Goal: Contribute content: Add original content to the website for others to see

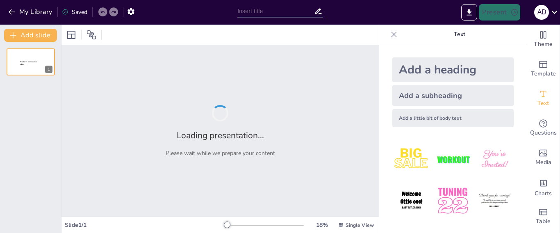
type input "[PERSON_NAME]: La Convergencia de Arte y Política"
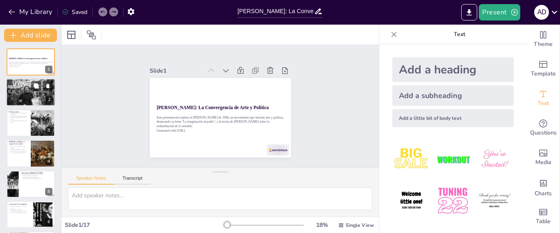
checkbox input "true"
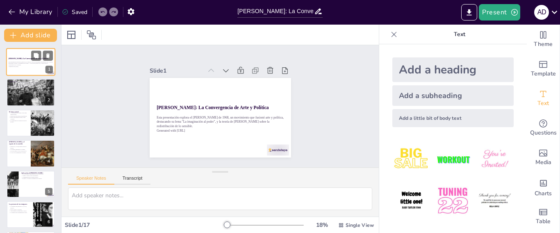
checkbox input "true"
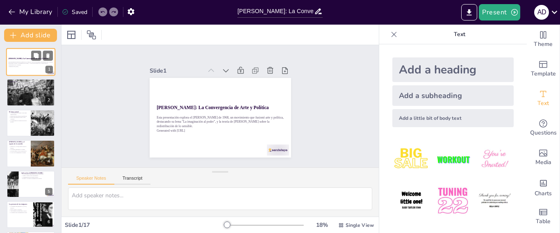
checkbox input "true"
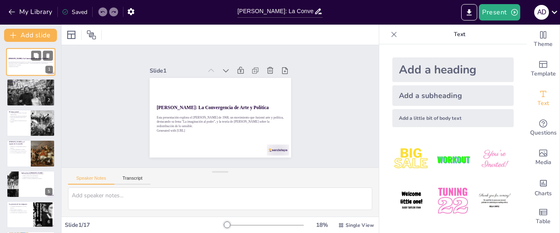
checkbox input "true"
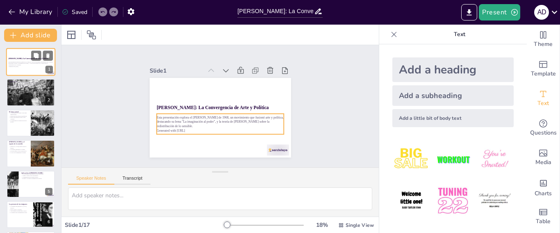
click at [29, 61] on p "Esta presentación explora el [PERSON_NAME] de 1968, un movimiento que fusionó a…" at bounding box center [31, 63] width 44 height 5
checkbox input "true"
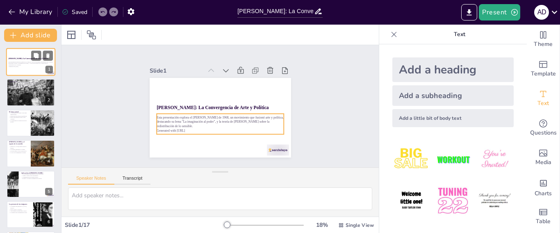
checkbox input "true"
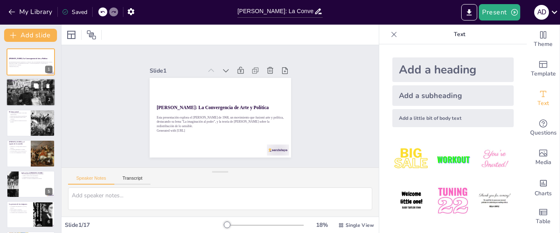
checkbox input "true"
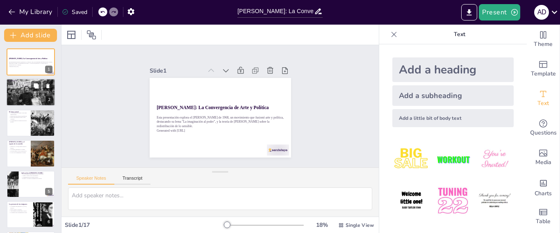
checkbox input "true"
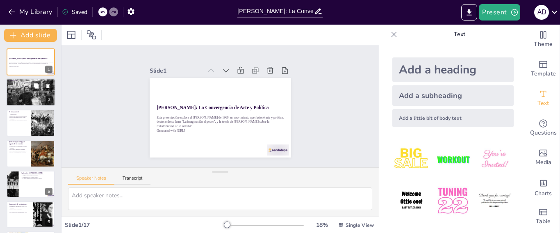
checkbox input "true"
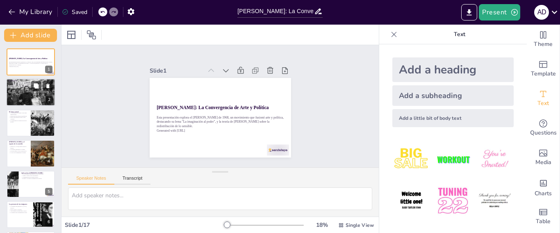
checkbox input "true"
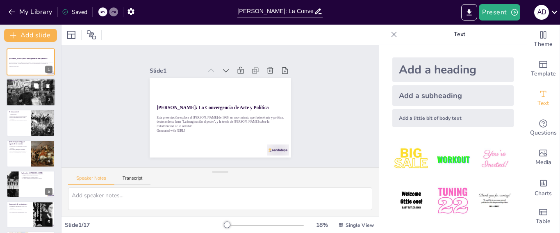
checkbox input "true"
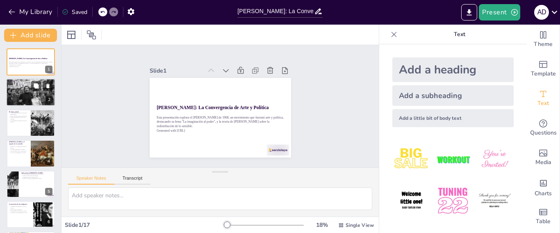
click at [24, 86] on p "La movilización tuvo un impacto duradero." at bounding box center [31, 87] width 44 height 2
checkbox input "true"
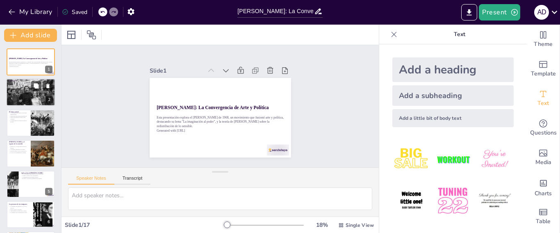
checkbox input "true"
type textarea "Este punto resalta que el [PERSON_NAME] no fue solo una serie de protestas, sin…"
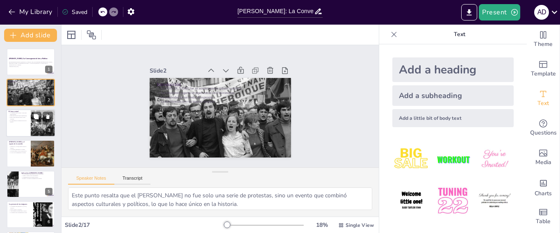
checkbox input "true"
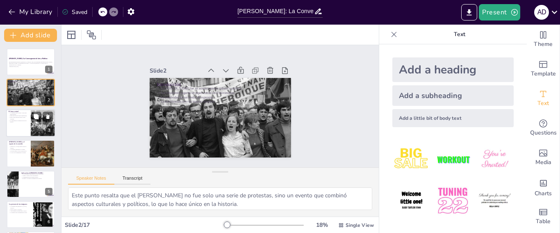
checkbox input "true"
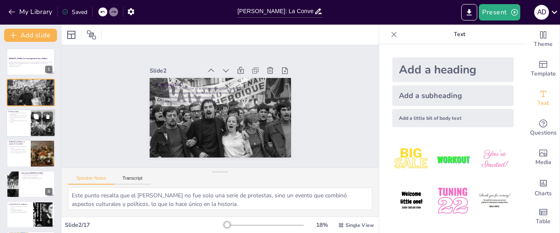
click at [30, 123] on div at bounding box center [30, 123] width 49 height 28
checkbox input "true"
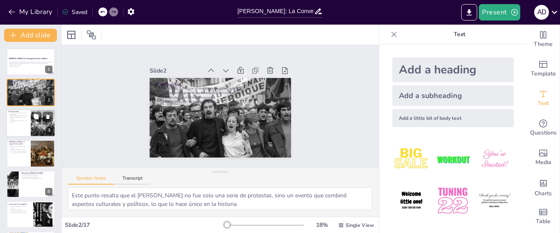
checkbox input "true"
type textarea "Este lema encapsula la esencia [PERSON_NAME], sugiriendo que la creatividad y l…"
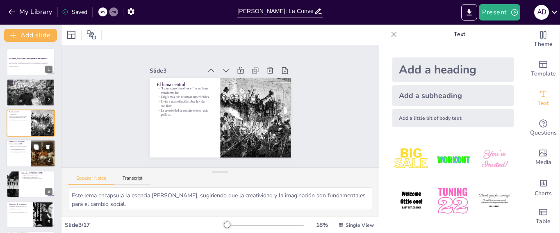
checkbox input "true"
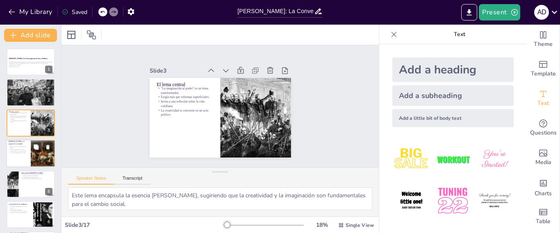
checkbox input "true"
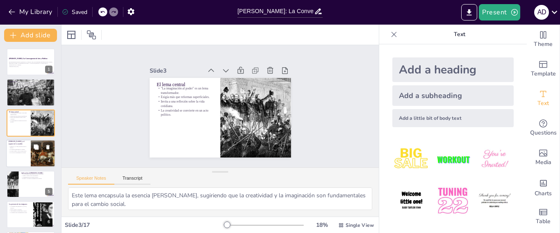
checkbox input "true"
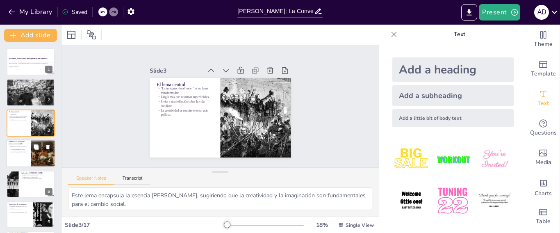
checkbox input "true"
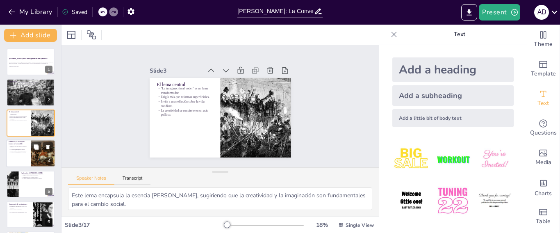
click at [18, 152] on p "La voz de los marginados es crucial." at bounding box center [19, 153] width 20 height 2
checkbox input "true"
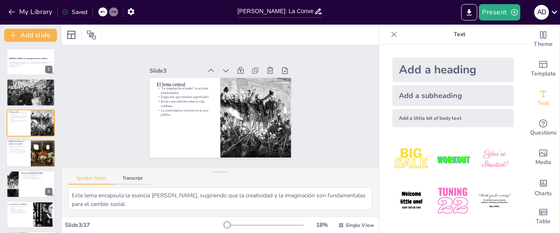
checkbox input "true"
type textarea "[PERSON_NAME] sostiene que la política no puede separarse de la estética, lo qu…"
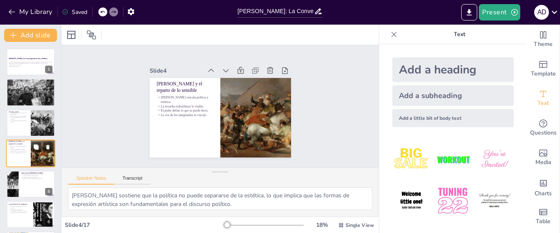
scroll to position [16, 0]
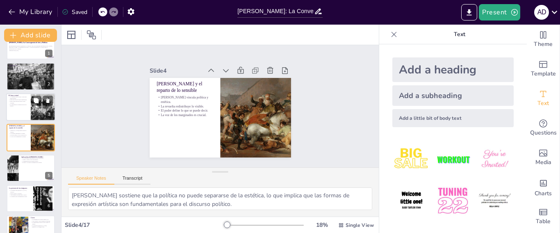
checkbox input "true"
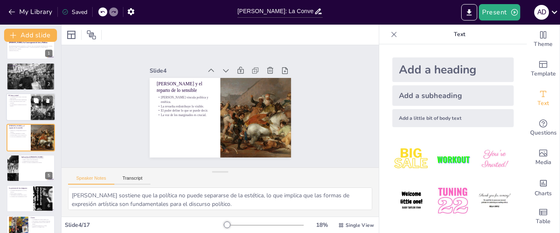
checkbox input "true"
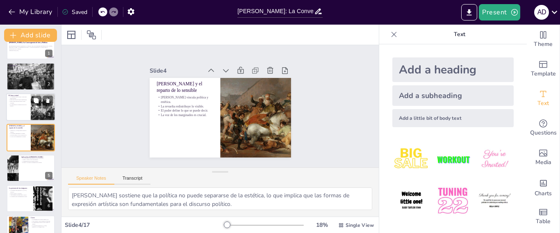
checkbox input "true"
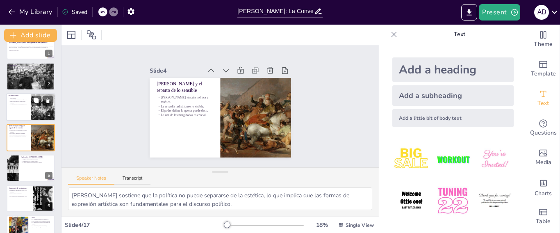
checkbox input "true"
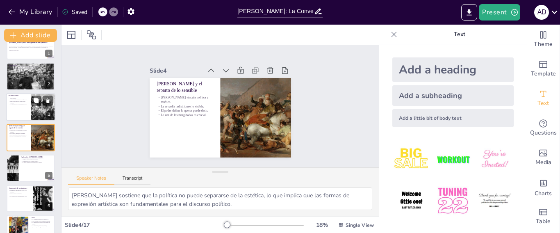
checkbox input "true"
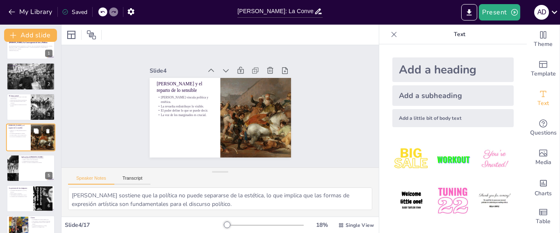
checkbox input "true"
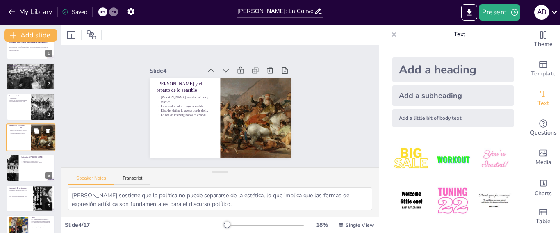
checkbox input "true"
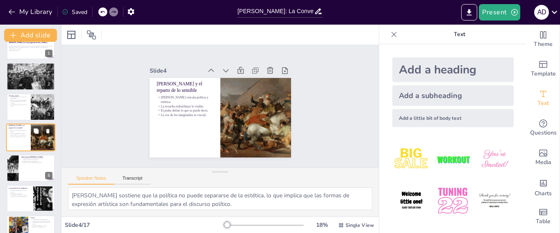
checkbox input "true"
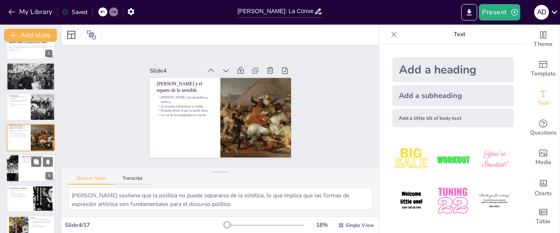
checkbox input "true"
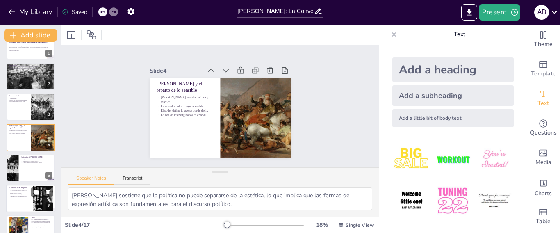
click at [18, 166] on div at bounding box center [12, 168] width 55 height 27
checkbox input "true"
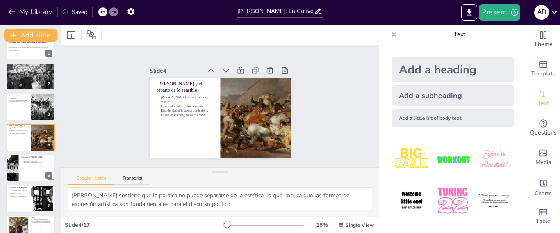
checkbox input "true"
type textarea "Este punto destaca cómo los estudiantes no solo protestaron, sino que también a…"
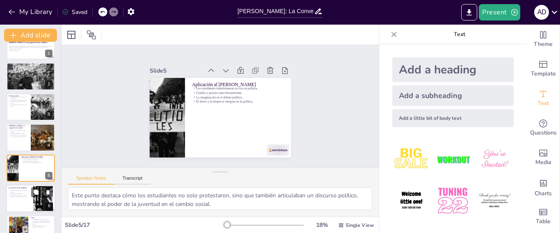
scroll to position [46, 0]
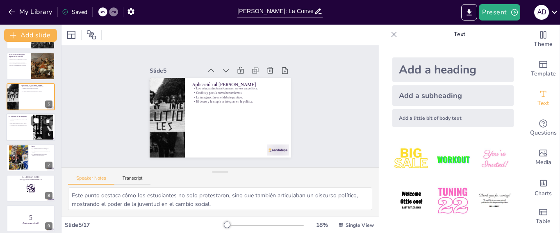
checkbox input "true"
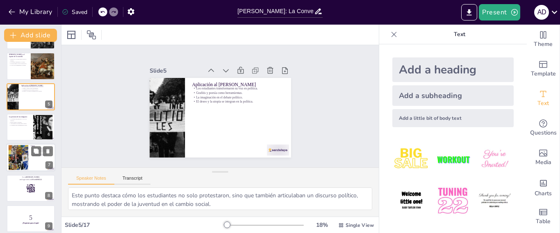
click at [17, 163] on div at bounding box center [18, 157] width 37 height 25
checkbox input "true"
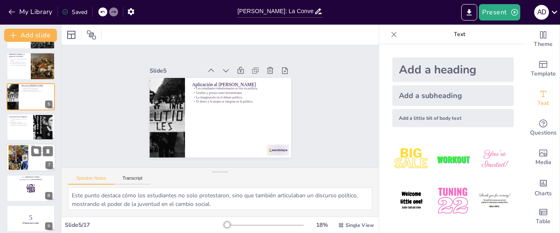
checkbox input "true"
type textarea "Este punto destaca que el lema encapsula el legado [PERSON_NAME], sugiriendo qu…"
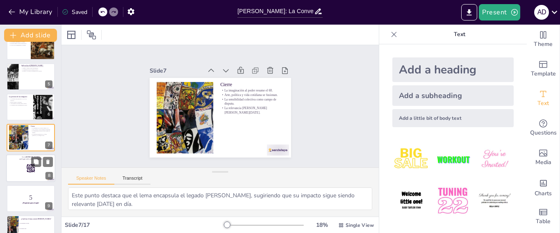
click at [20, 175] on div at bounding box center [30, 168] width 49 height 28
checkbox input "true"
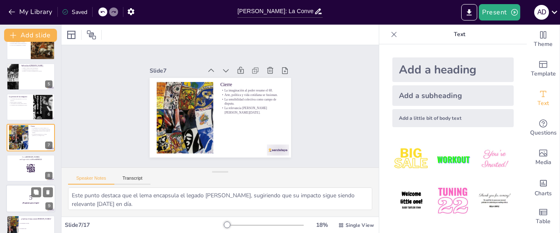
checkbox input "true"
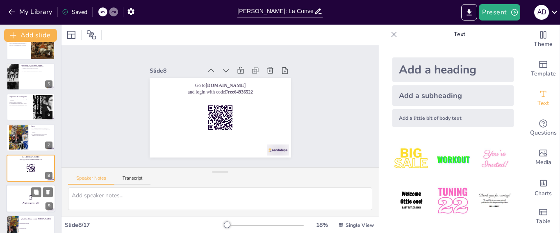
scroll to position [138, 0]
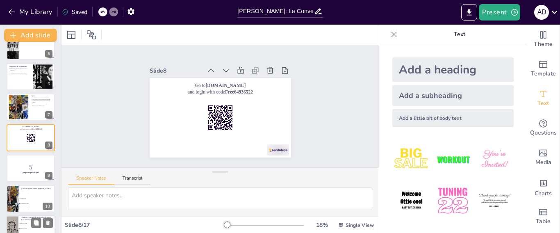
checkbox input "true"
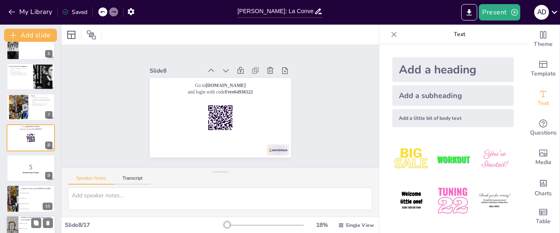
checkbox input "true"
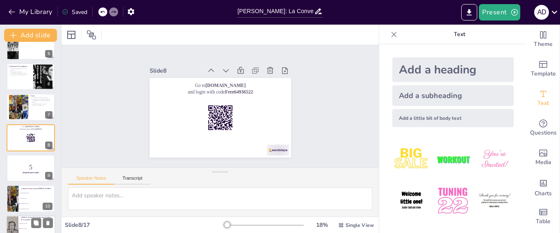
checkbox input "true"
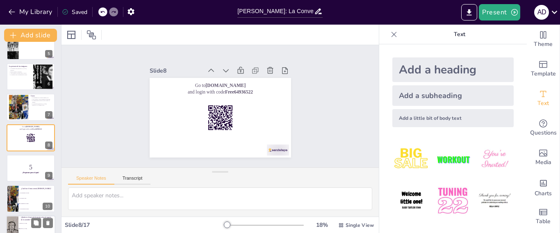
checkbox input "true"
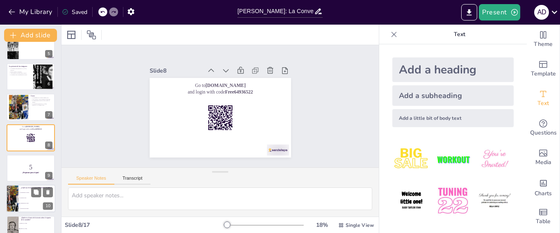
checkbox input "true"
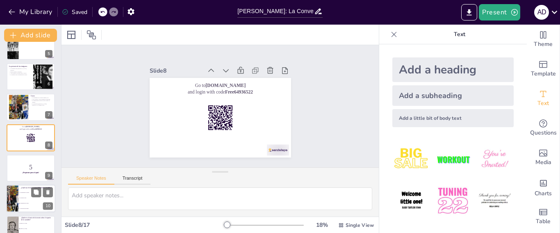
checkbox input "true"
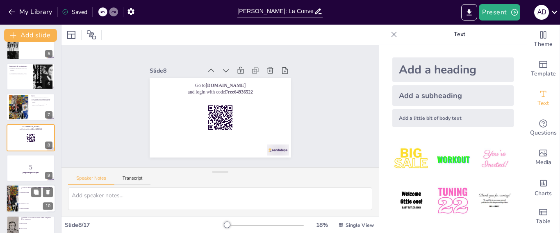
checkbox input "true"
click at [28, 198] on span "La política es arte" at bounding box center [37, 198] width 35 height 1
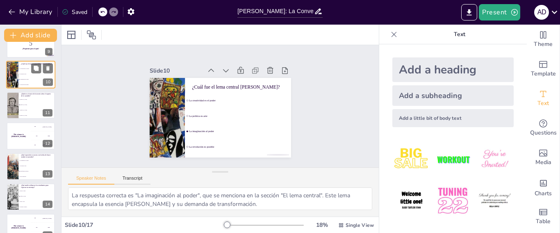
scroll to position [281, 0]
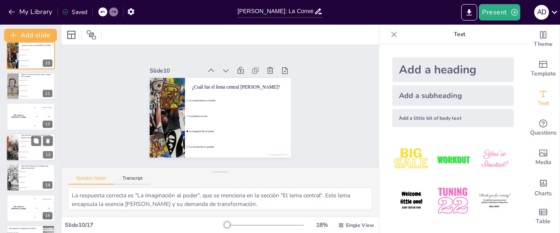
click at [19, 155] on li "El arte interviene" at bounding box center [36, 157] width 37 height 5
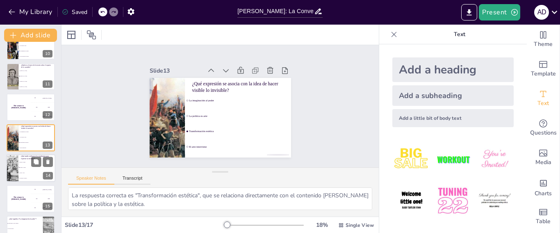
click at [23, 167] on li "Grafitis y poesía" at bounding box center [36, 167] width 37 height 5
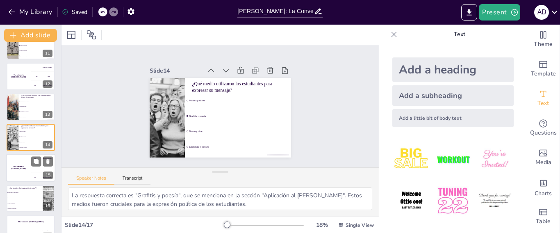
scroll to position [337, 0]
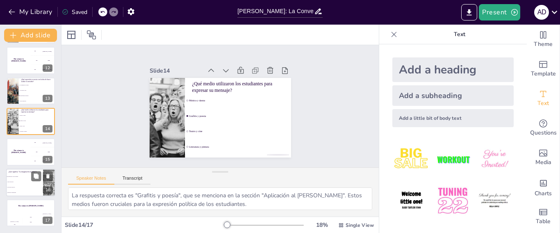
click at [28, 178] on li "Transformar la vida cotidiana" at bounding box center [24, 176] width 37 height 5
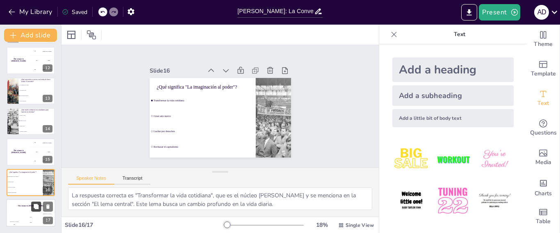
click at [35, 210] on button at bounding box center [36, 206] width 10 height 10
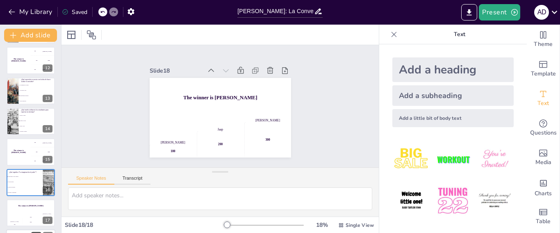
scroll to position [368, 0]
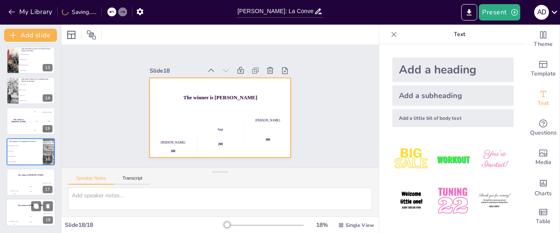
click at [27, 211] on div "The winner is [PERSON_NAME]" at bounding box center [30, 206] width 49 height 14
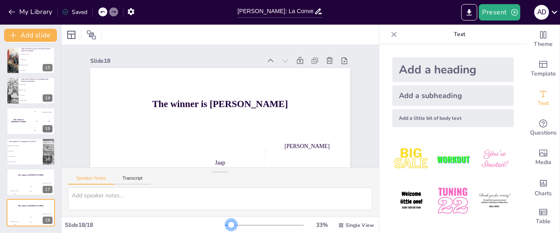
click at [228, 225] on div at bounding box center [231, 225] width 7 height 7
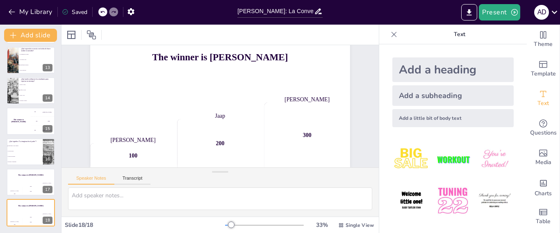
scroll to position [49, 0]
click at [20, 183] on div "Hasan 100" at bounding box center [14, 189] width 16 height 14
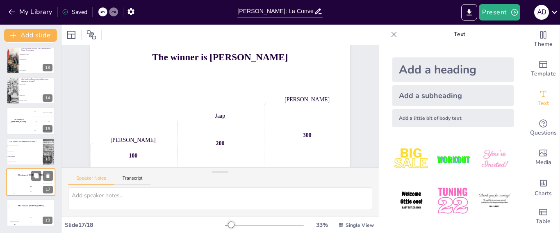
scroll to position [0, 0]
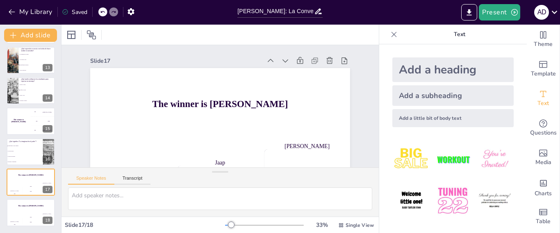
click at [24, 123] on div "The winner is [PERSON_NAME]" at bounding box center [18, 121] width 25 height 28
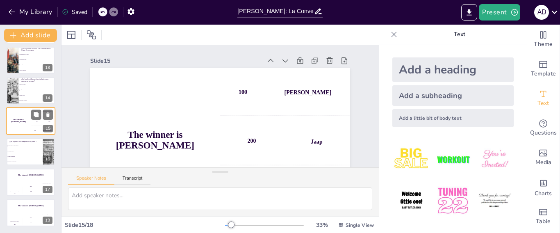
scroll to position [352, 0]
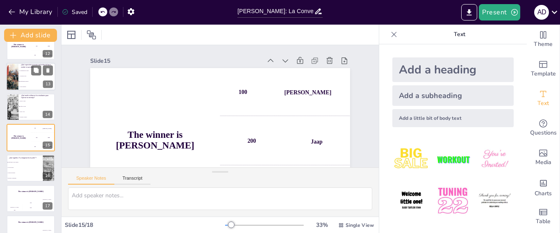
click at [20, 84] on li "El arte interviene" at bounding box center [36, 86] width 37 height 5
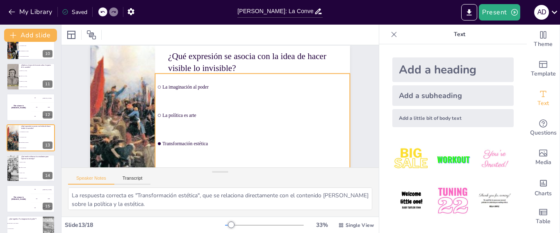
scroll to position [13, 0]
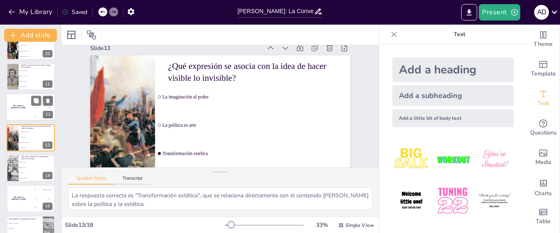
click at [32, 107] on div "200 Jaap" at bounding box center [43, 107] width 25 height 9
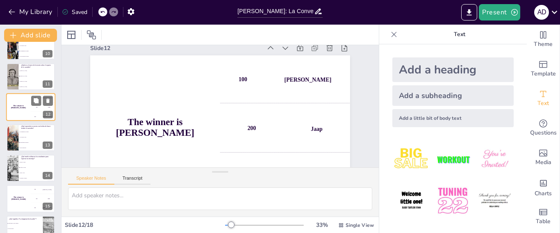
scroll to position [0, 0]
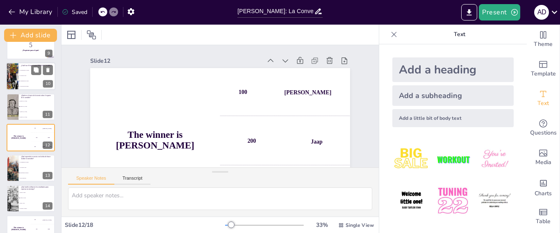
click at [20, 75] on span "La política es arte" at bounding box center [37, 75] width 35 height 1
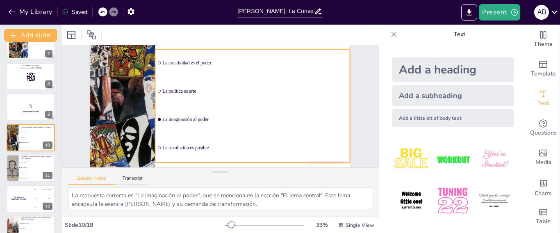
scroll to position [54, 0]
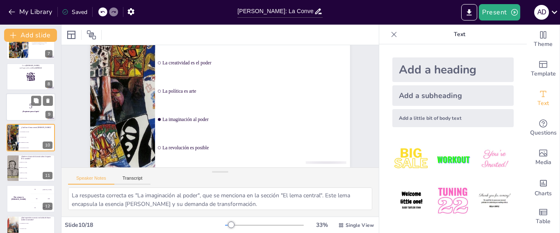
click at [24, 105] on p "5" at bounding box center [31, 106] width 44 height 9
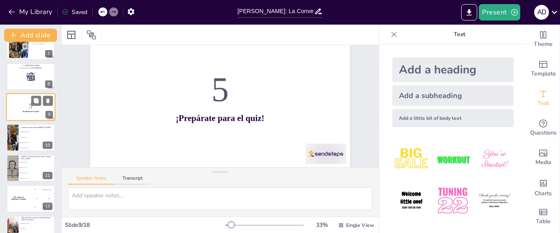
scroll to position [0, 0]
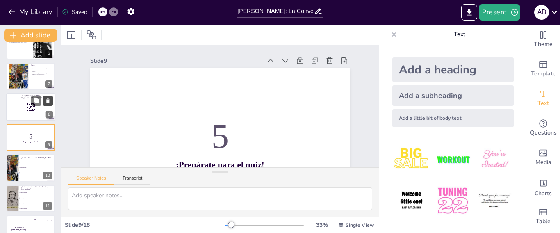
click at [50, 103] on icon at bounding box center [48, 101] width 6 height 6
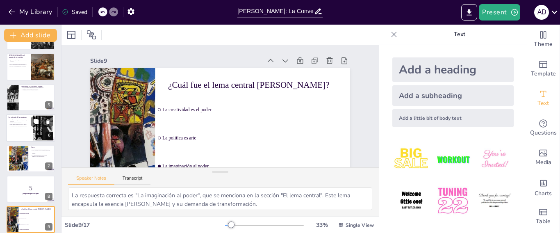
click at [27, 124] on p ""Otro mundo es posible aquí y ahora"." at bounding box center [20, 124] width 22 height 2
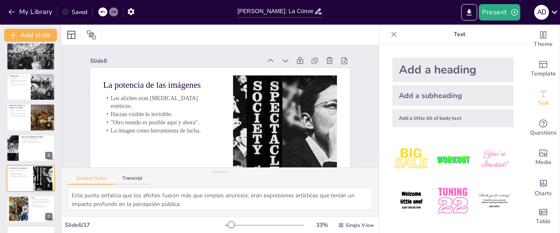
click at [27, 123] on div at bounding box center [31, 117] width 48 height 27
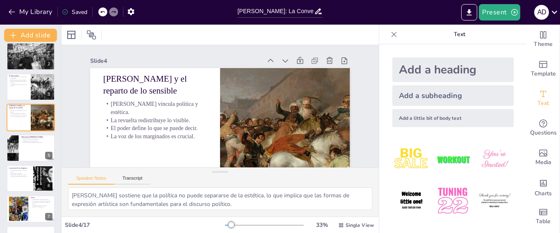
scroll to position [16, 0]
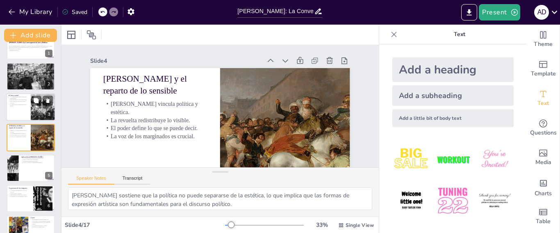
click at [19, 109] on div at bounding box center [30, 107] width 49 height 28
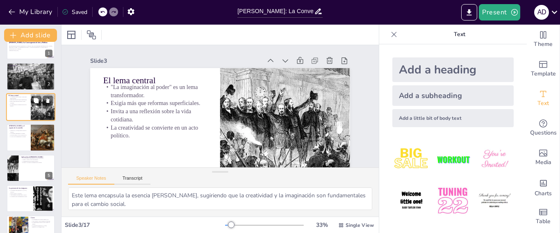
scroll to position [0, 0]
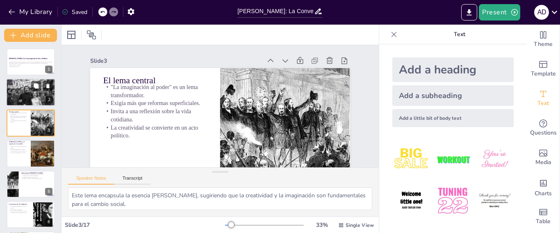
click at [21, 88] on div at bounding box center [30, 93] width 49 height 28
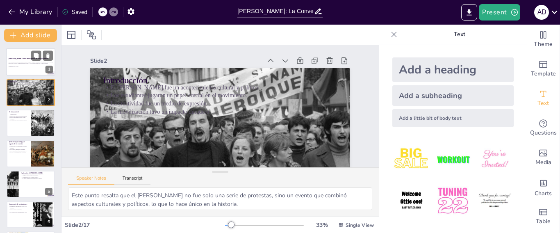
click at [23, 62] on p "Esta presentación explora el [PERSON_NAME] de 1968, un movimiento que fusionó a…" at bounding box center [31, 63] width 44 height 5
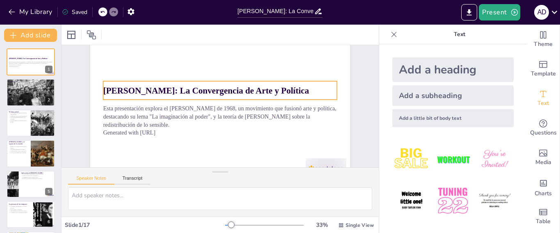
scroll to position [54, 0]
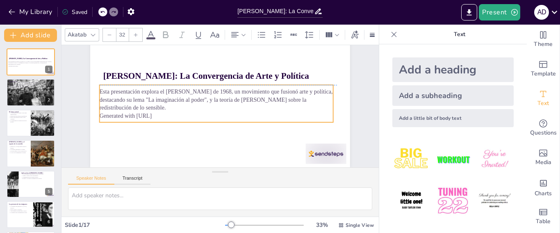
click at [185, 114] on div "Esta presentación explora el [PERSON_NAME] de 1968, un movimiento que fusionó a…" at bounding box center [217, 102] width 237 height 85
click at [194, 111] on p "Generated with [URL]" at bounding box center [210, 103] width 33 height 233
click at [202, 111] on p "Generated with [URL]" at bounding box center [230, 108] width 57 height 231
click at [180, 111] on p "Generated with [URL]" at bounding box center [216, 96] width 179 height 162
click at [168, 110] on p "Generated with [URL]" at bounding box center [226, 98] width 225 height 80
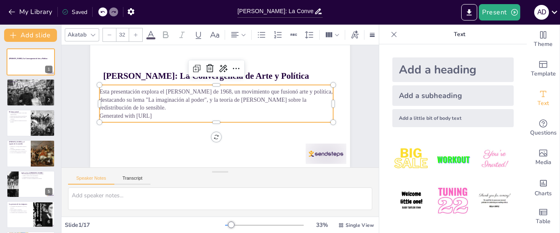
drag, startPoint x: 168, startPoint y: 110, endPoint x: 93, endPoint y: 86, distance: 79.1
click at [93, 86] on div "[PERSON_NAME]: La Convergencia de Arte y Política Esta presentación explora el …" at bounding box center [224, 117] width 293 height 219
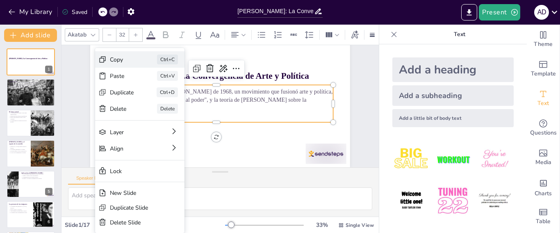
click at [239, 76] on div "Copy" at bounding box center [251, 86] width 24 height 21
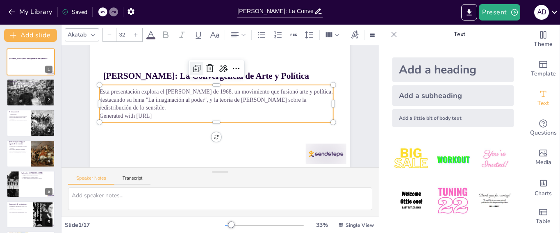
click at [187, 125] on icon at bounding box center [183, 130] width 10 height 10
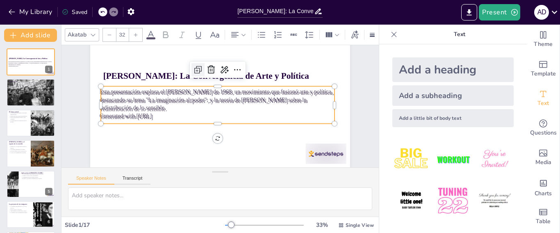
click at [192, 63] on div at bounding box center [198, 69] width 13 height 13
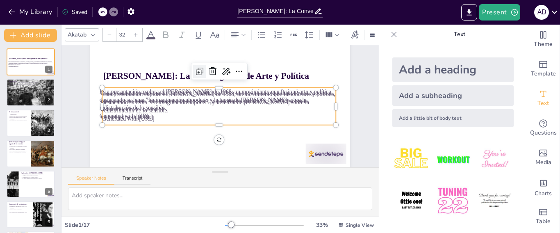
click at [187, 107] on div at bounding box center [180, 115] width 16 height 16
